Goal: Find specific page/section: Find specific page/section

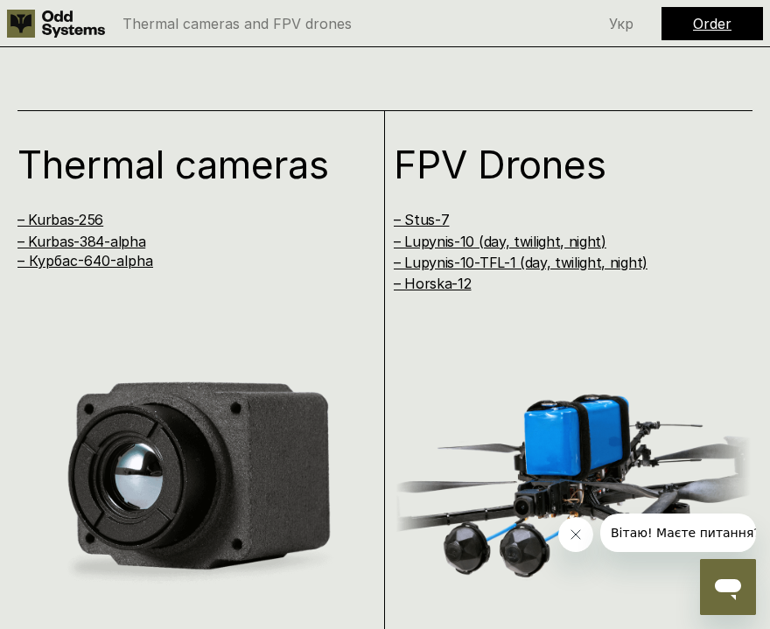
scroll to position [1628, 0]
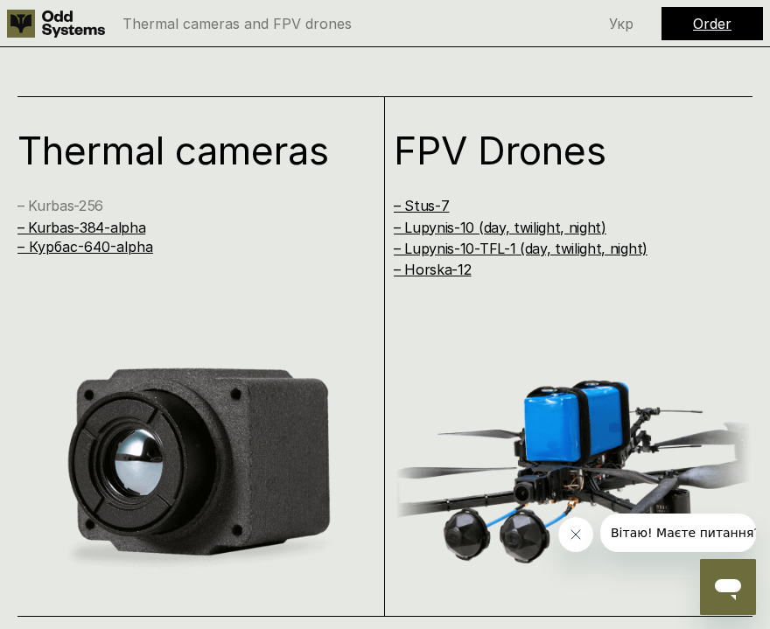
click at [68, 197] on link "– Kurbas-256" at bounding box center [61, 206] width 86 height 18
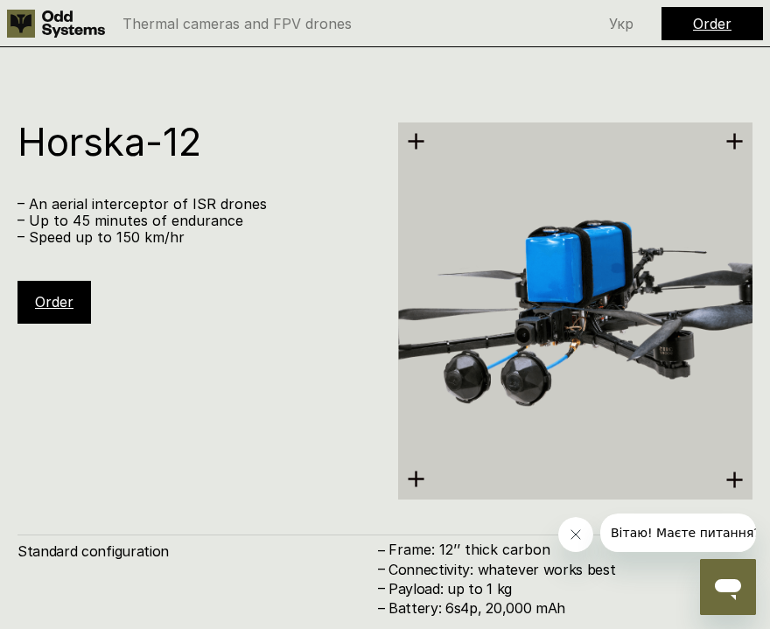
scroll to position [6901, 0]
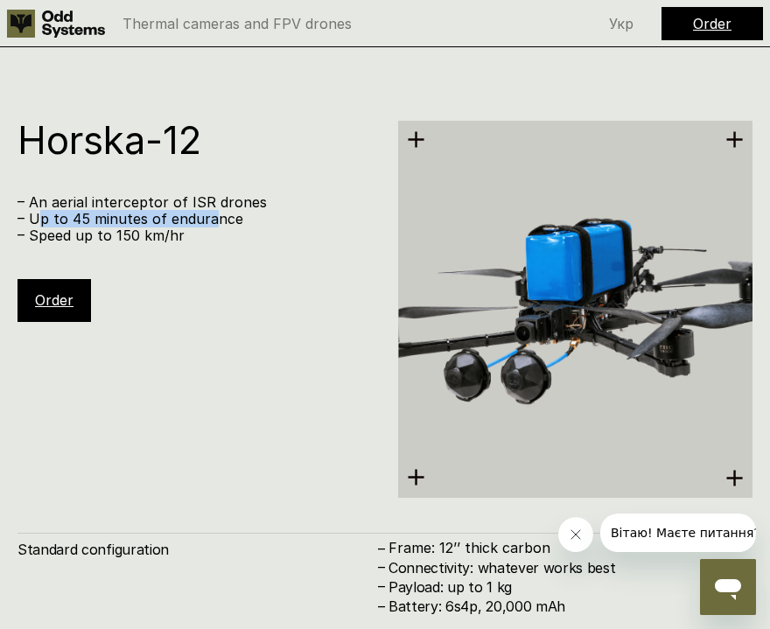
drag, startPoint x: 36, startPoint y: 181, endPoint x: 210, endPoint y: 193, distance: 174.5
click at [210, 211] on p "– Up to 45 minutes of endurance" at bounding box center [195, 219] width 354 height 17
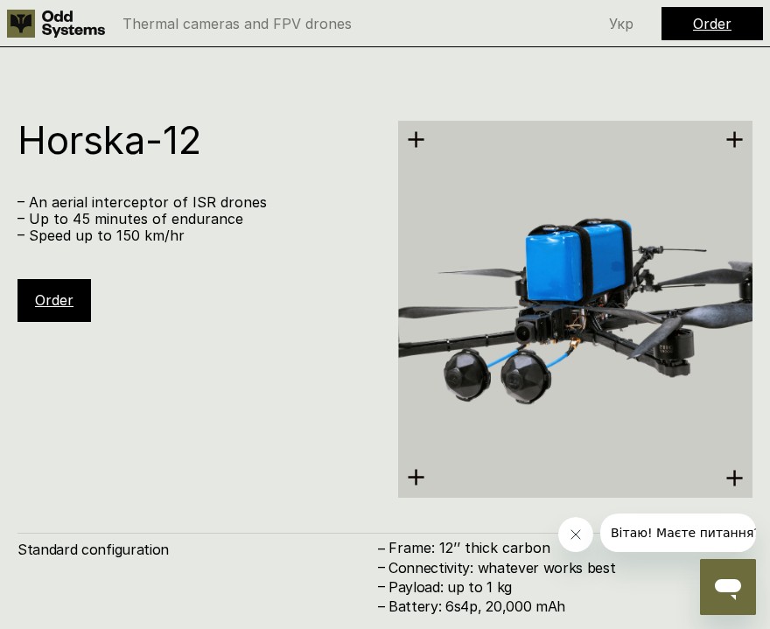
click at [253, 228] on p "– Speed up to 150 km/hr" at bounding box center [195, 236] width 354 height 17
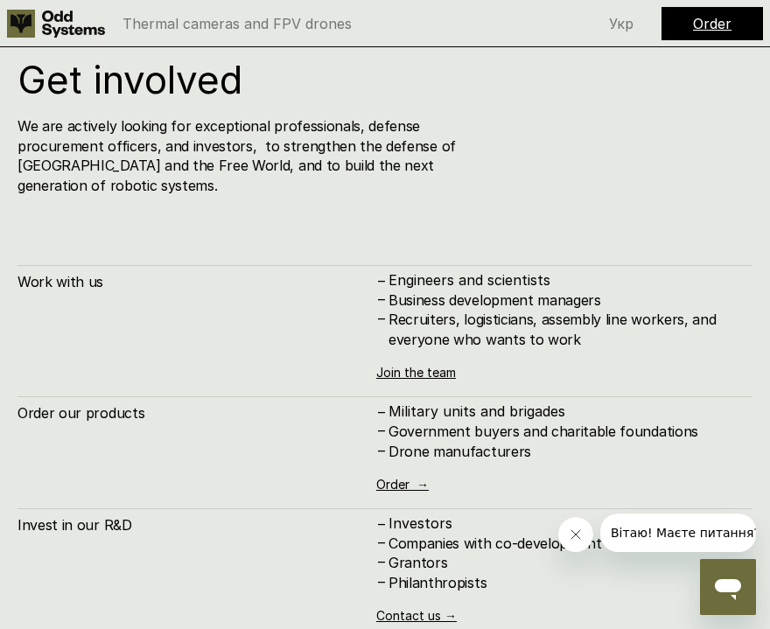
scroll to position [7643, 0]
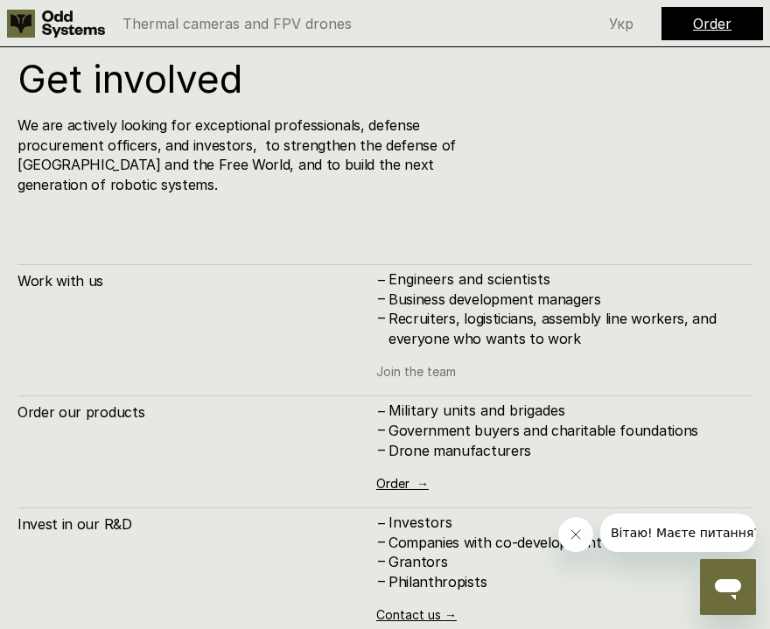
click at [405, 364] on link "Join the team" at bounding box center [416, 371] width 80 height 15
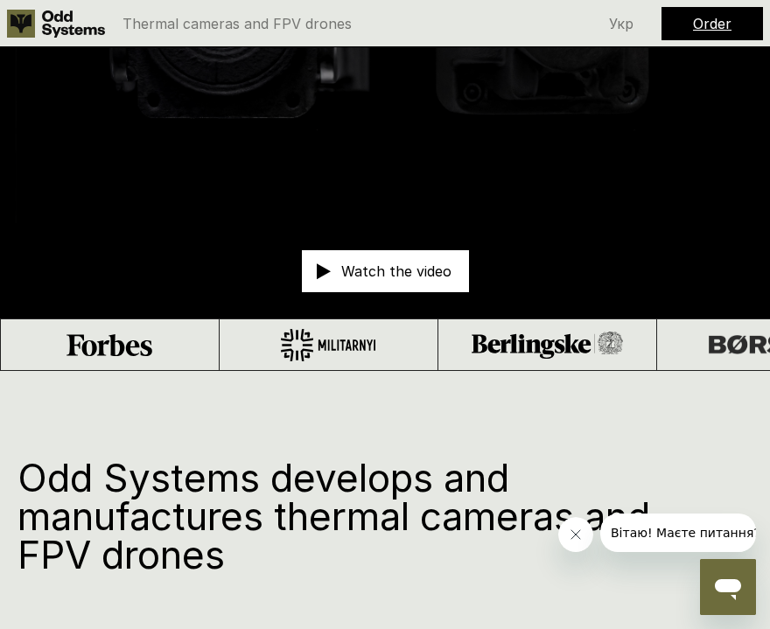
scroll to position [0, 0]
